Goal: Information Seeking & Learning: Find specific page/section

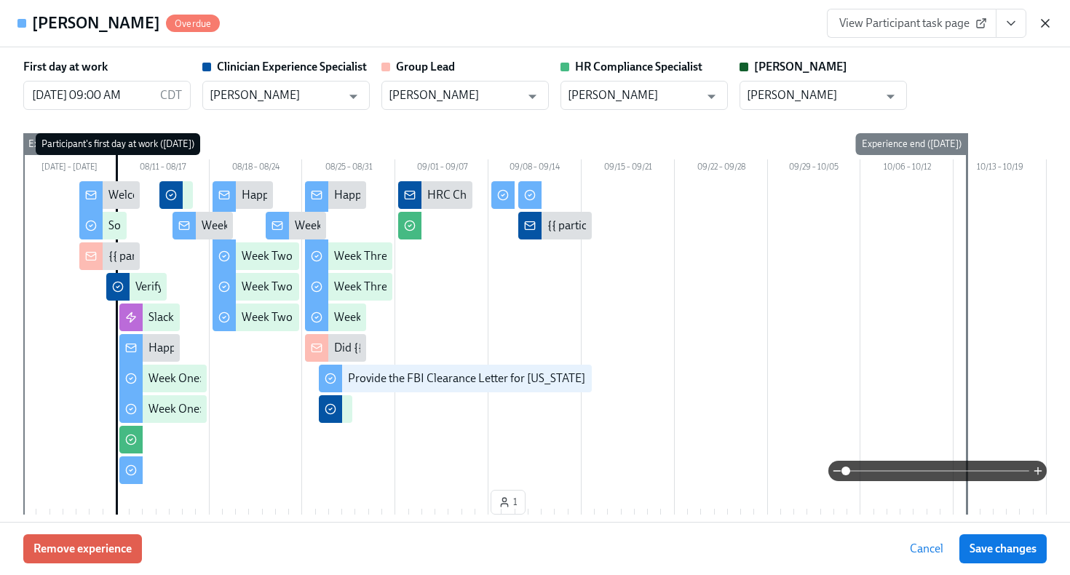
scroll to position [545, 0]
click at [1046, 25] on icon "button" at bounding box center [1045, 23] width 15 height 15
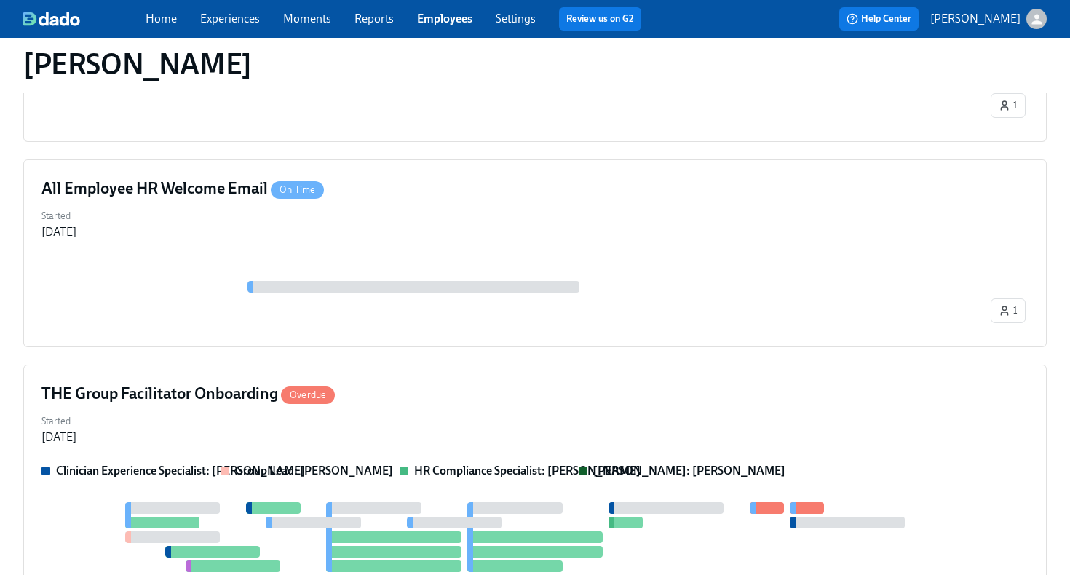
click at [441, 28] on div "Home Experiences Moments Reports Employees Settings Review us on G2" at bounding box center [400, 18] width 508 height 23
click at [451, 13] on link "Employees" at bounding box center [444, 19] width 55 height 14
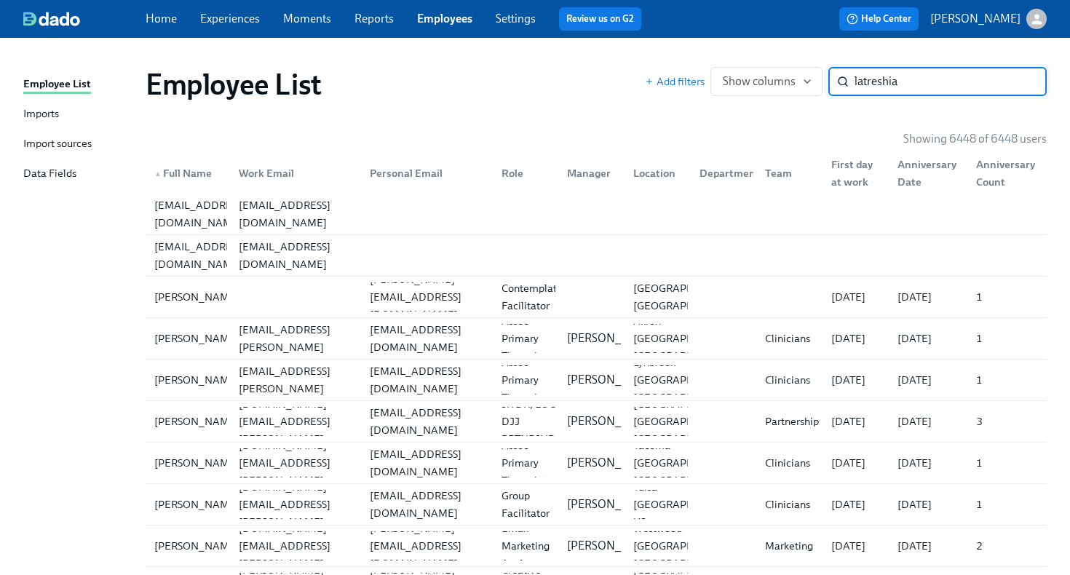
type input "latreshia"
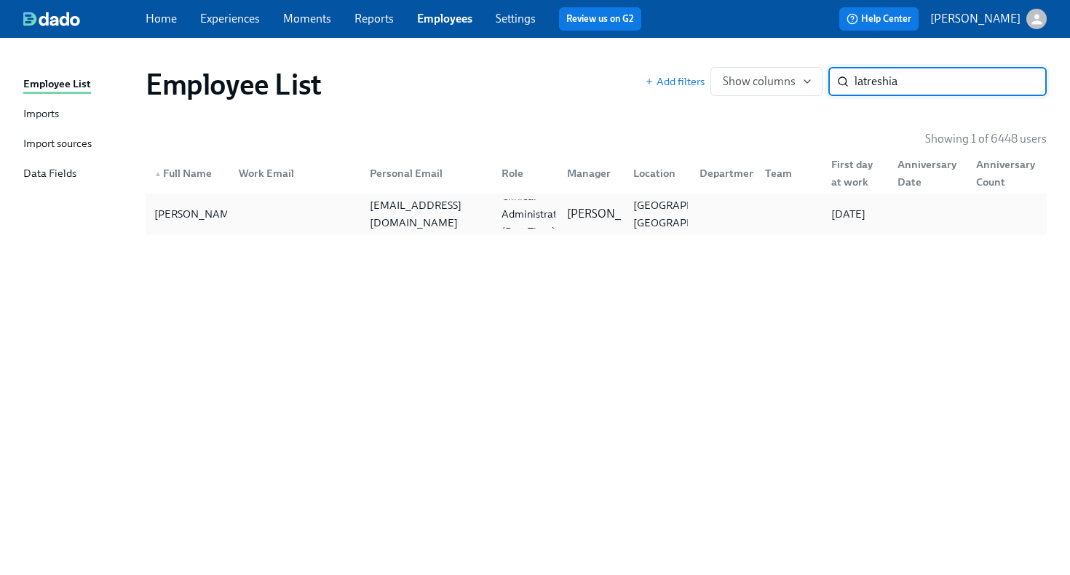
click at [245, 229] on div "[PERSON_NAME] [PERSON_NAME][EMAIL_ADDRESS][DOMAIN_NAME] Clinical Administrator …" at bounding box center [596, 214] width 901 height 41
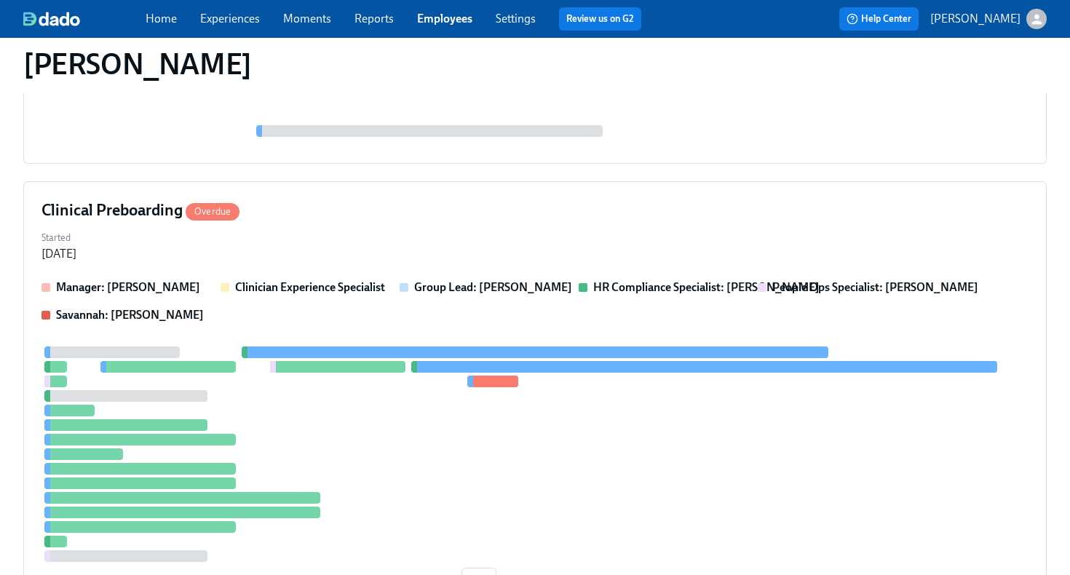
scroll to position [403, 0]
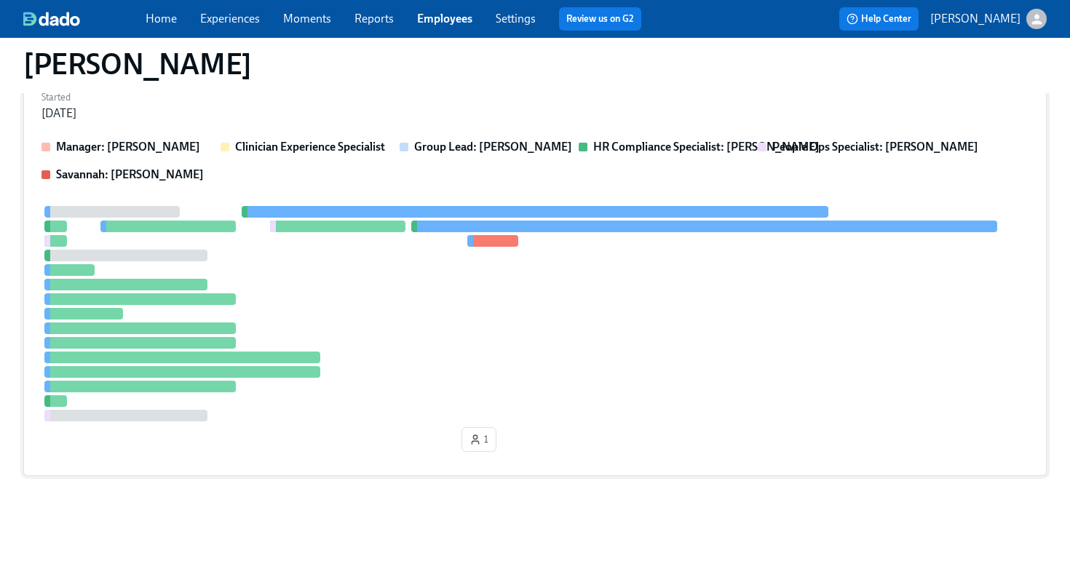
click at [383, 325] on div at bounding box center [535, 314] width 987 height 216
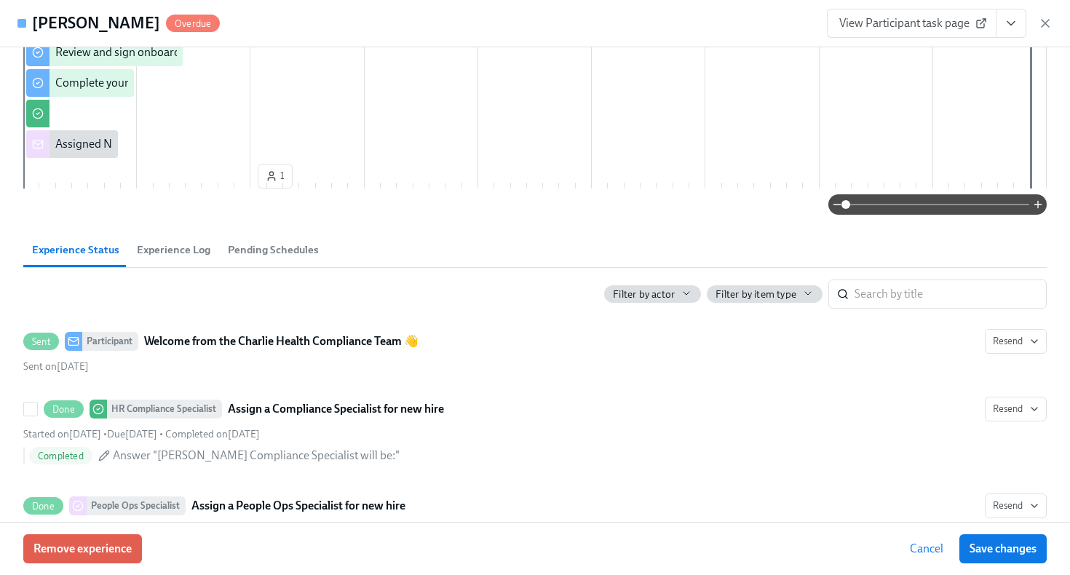
scroll to position [668, 0]
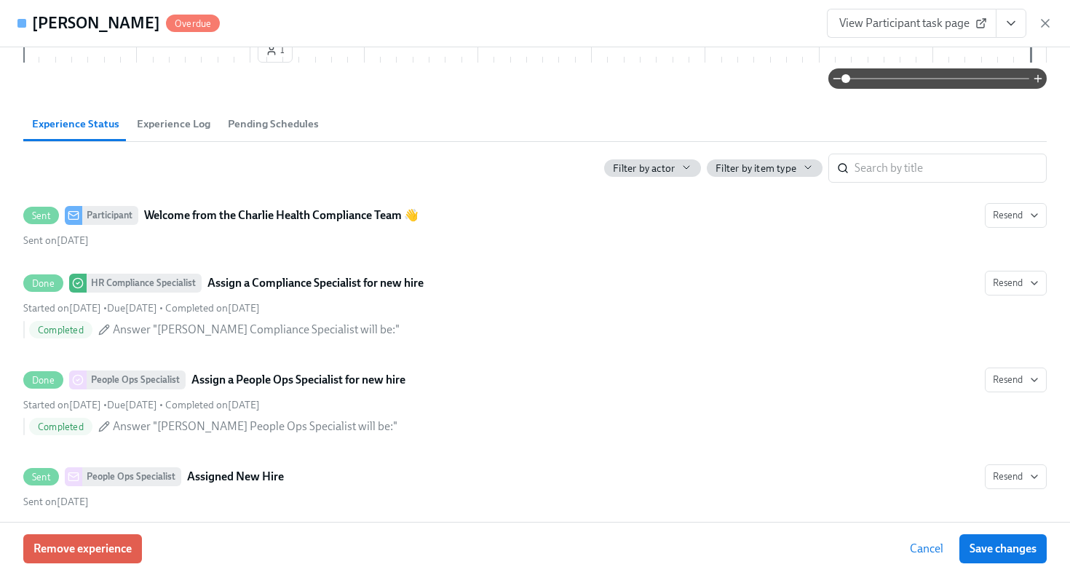
click at [1007, 23] on icon "View task page" at bounding box center [1011, 23] width 15 height 15
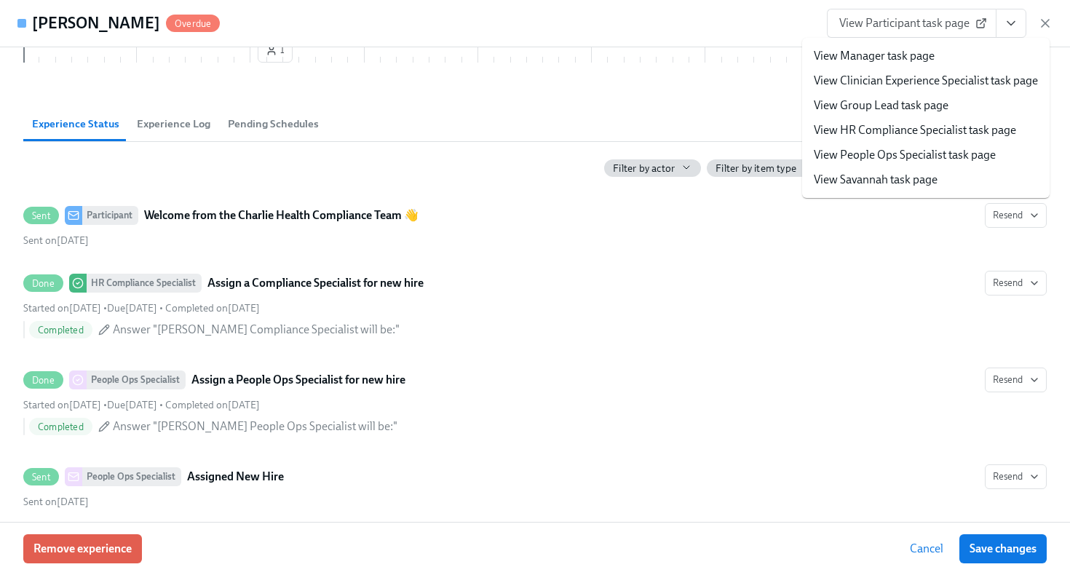
click at [927, 135] on link "View HR Compliance Specialist task page" at bounding box center [915, 130] width 202 height 16
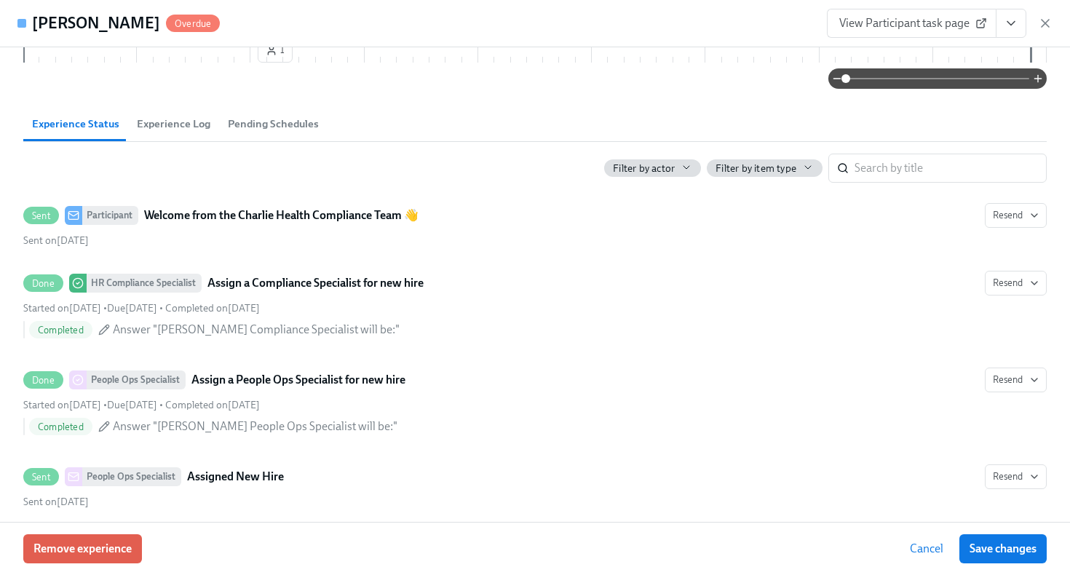
click at [936, 23] on span "View Participant task page" at bounding box center [912, 23] width 145 height 15
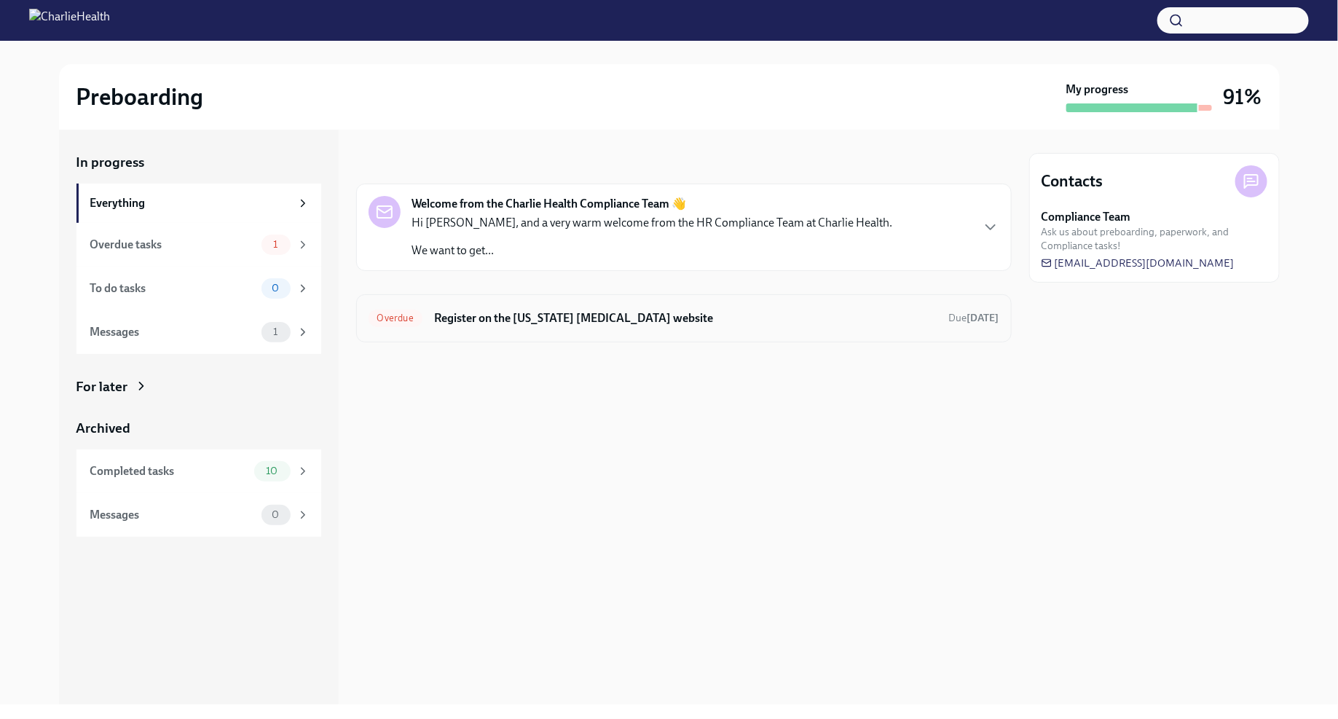
click at [564, 320] on h6 "Register on the Pennsylvania Child Abuse website" at bounding box center [685, 318] width 503 height 16
